Goal: Task Accomplishment & Management: Use online tool/utility

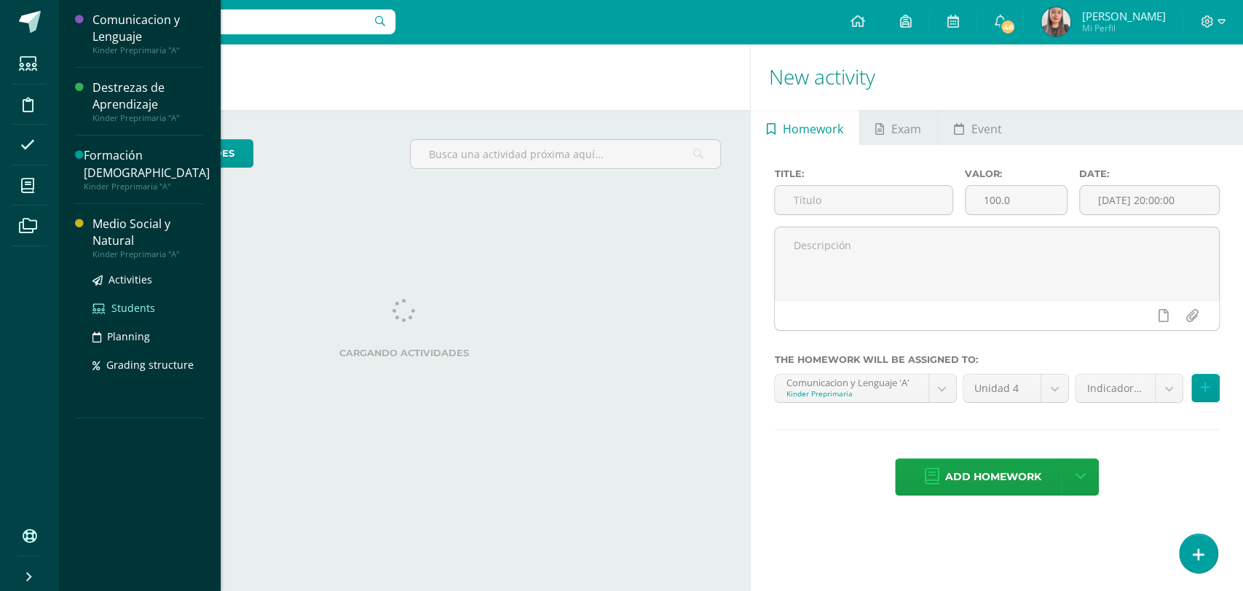
click at [134, 301] on span "Students" at bounding box center [133, 308] width 44 height 14
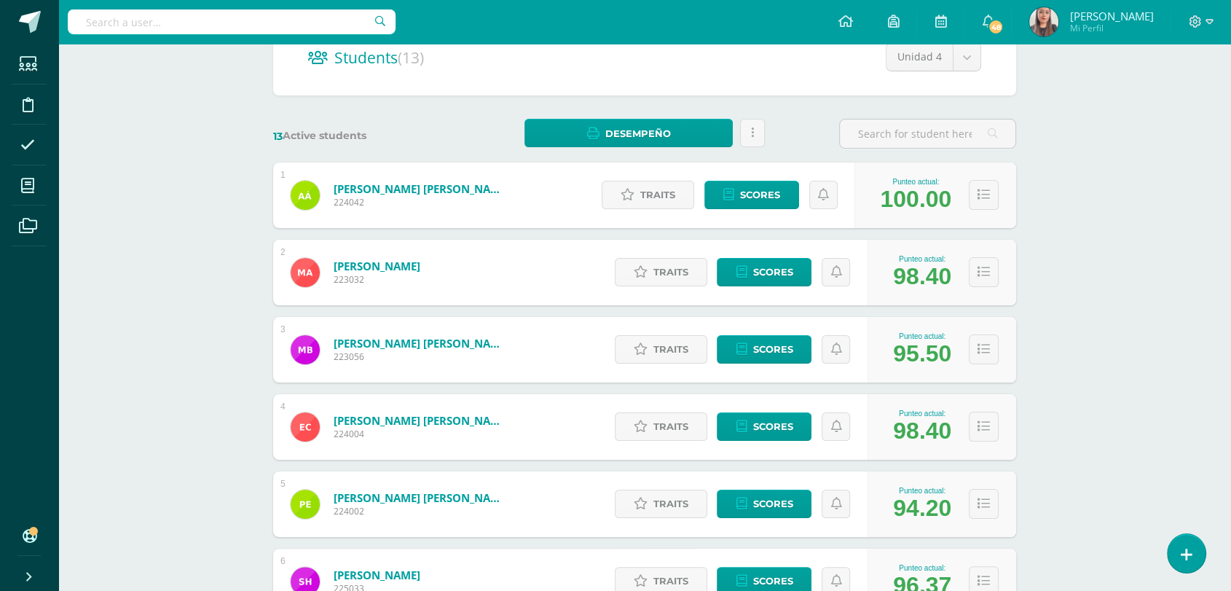
scroll to position [169, 0]
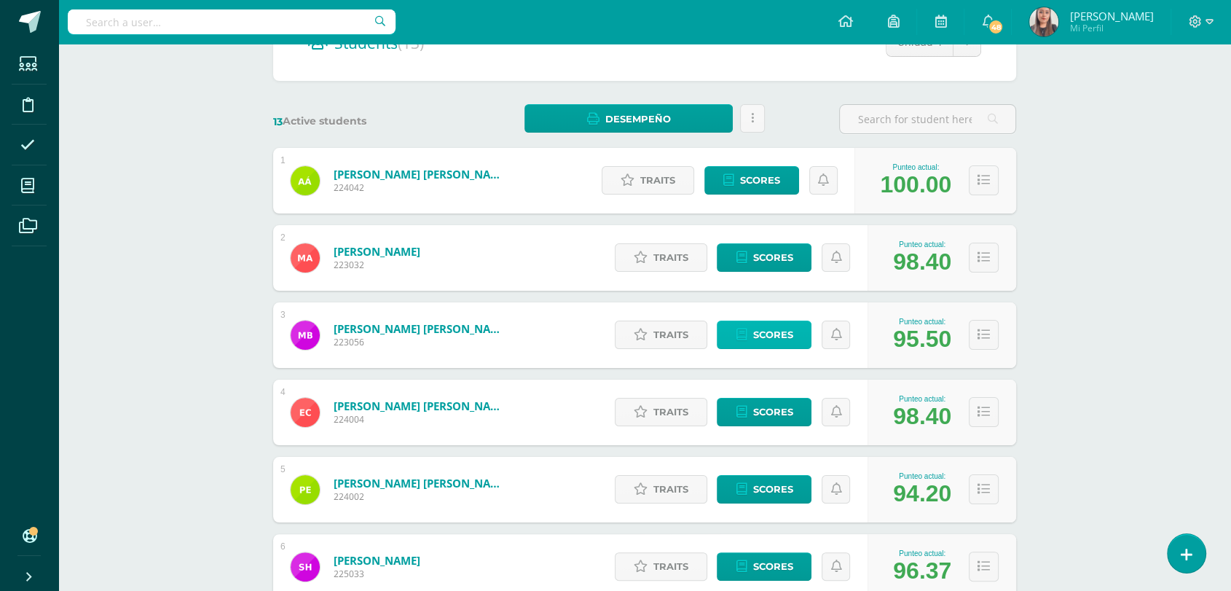
click at [792, 341] on link "Scores" at bounding box center [764, 334] width 95 height 28
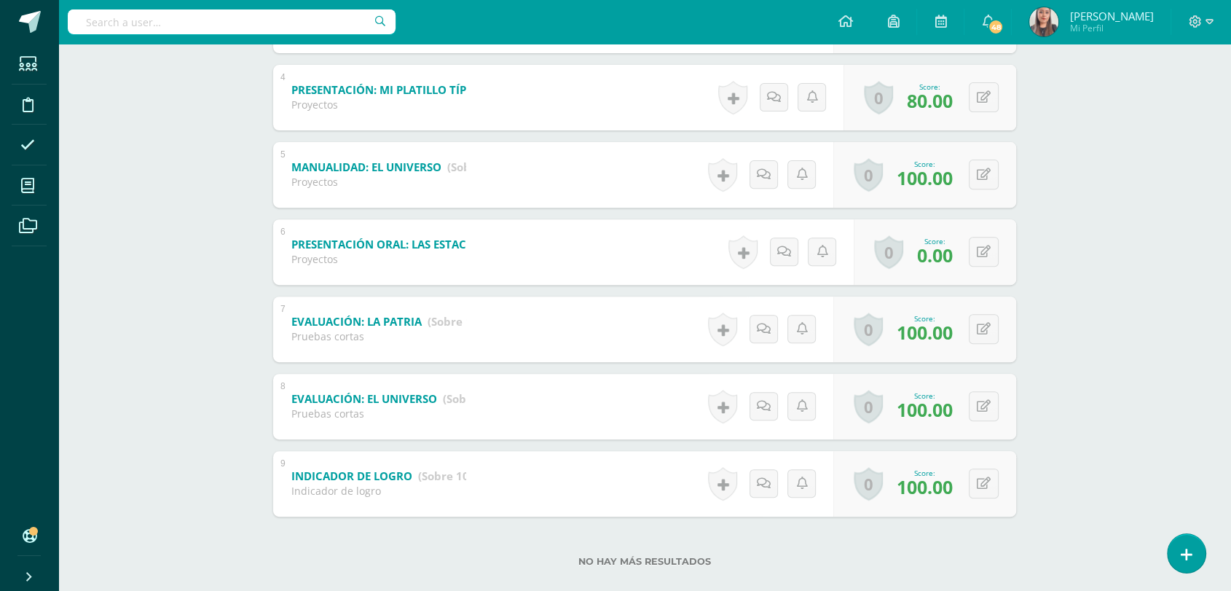
scroll to position [554, 0]
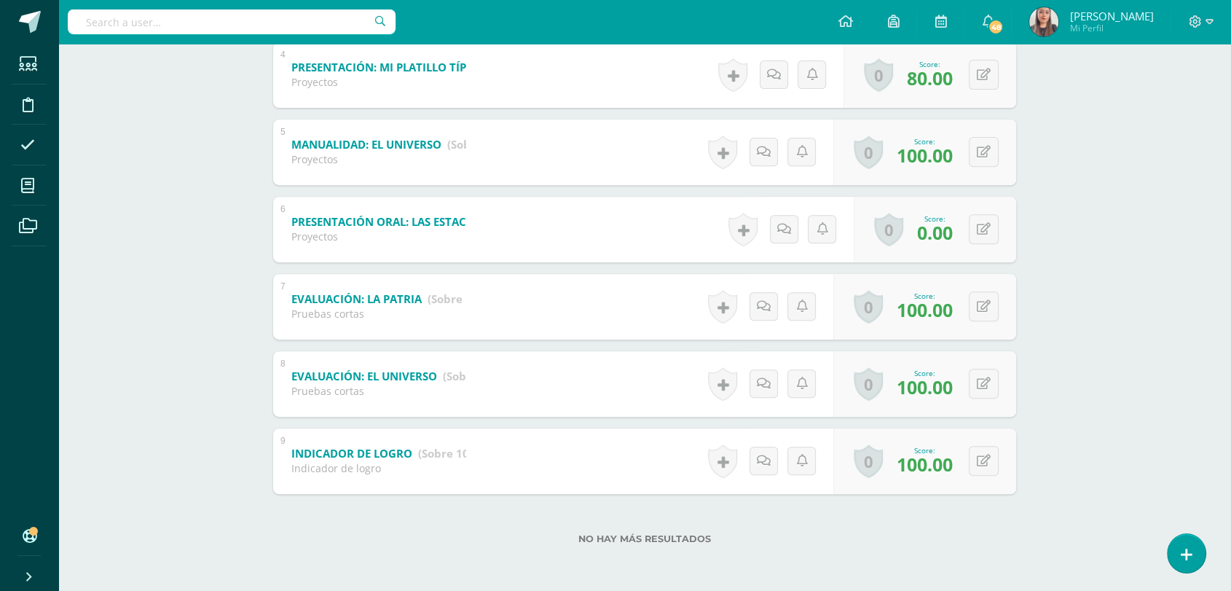
click at [1124, 207] on div "Medio Social y Natural Kinder Preprimaria "A" Herramientas Detalle de asistenci…" at bounding box center [644, 41] width 1173 height 1100
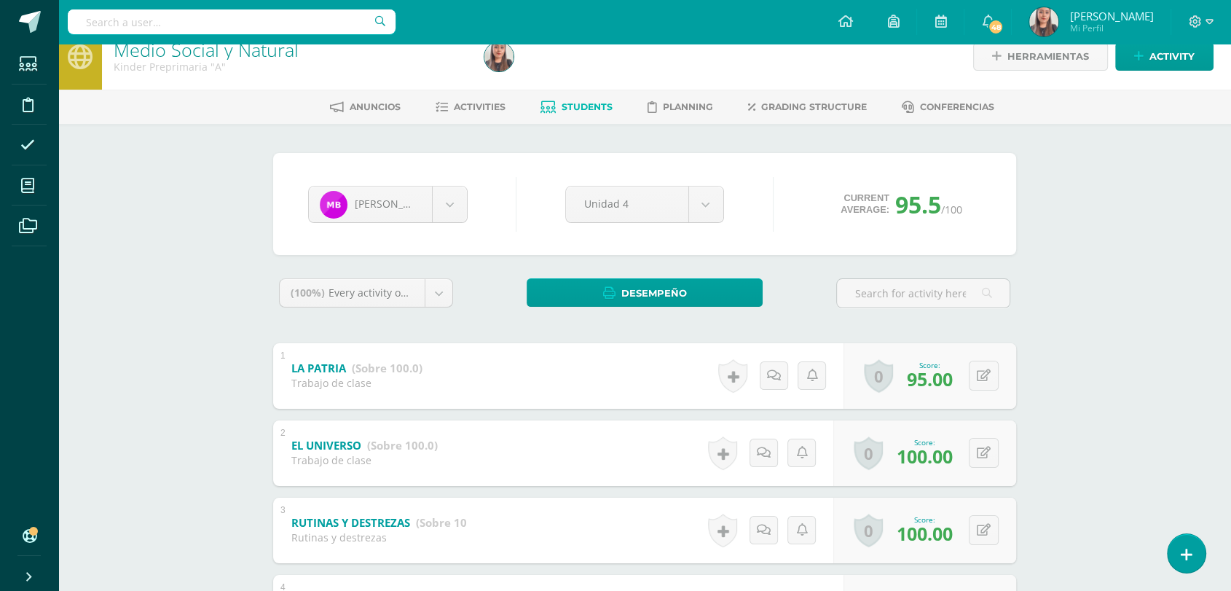
scroll to position [0, 0]
